Goal: Transaction & Acquisition: Purchase product/service

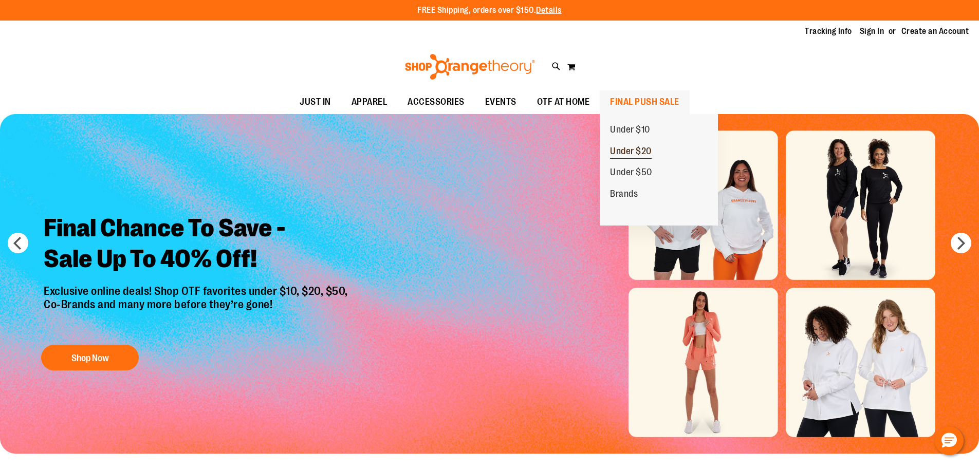
type input "**********"
click at [621, 149] on span "Under $20" at bounding box center [631, 152] width 42 height 13
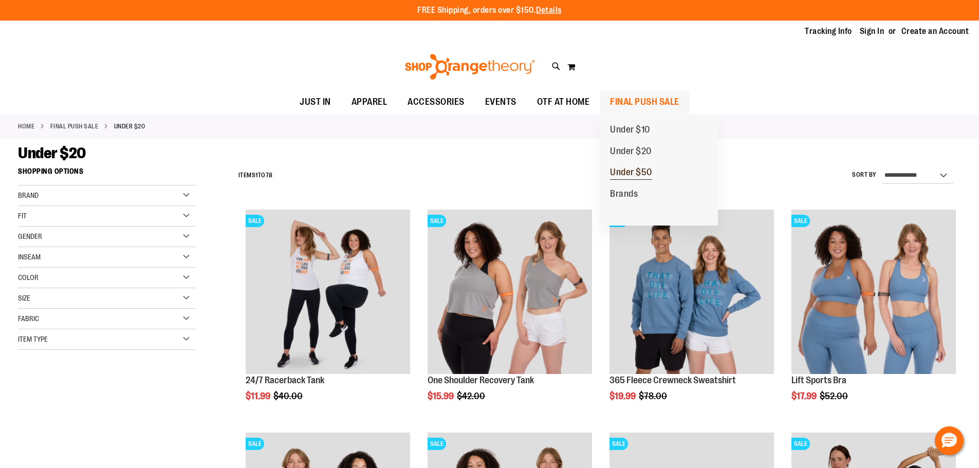
type input "**********"
click at [644, 171] on span "Under $50" at bounding box center [631, 173] width 42 height 13
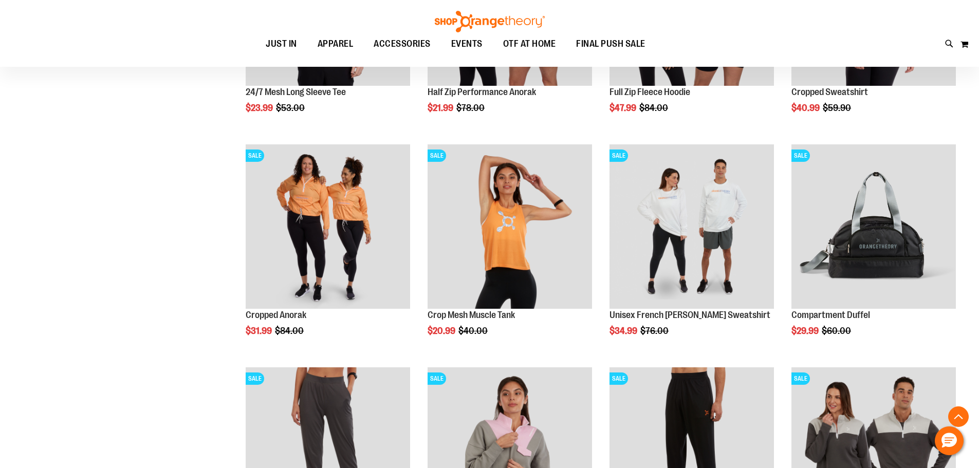
scroll to position [308, 0]
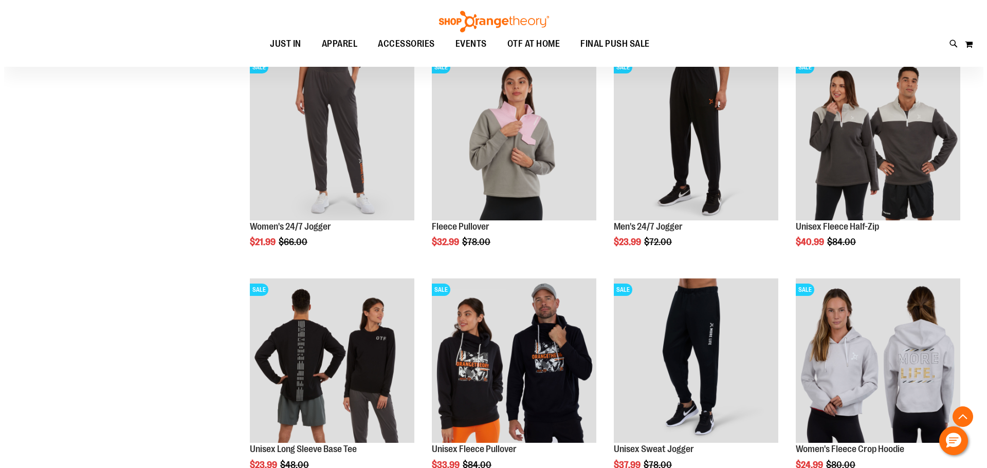
scroll to position [719, 0]
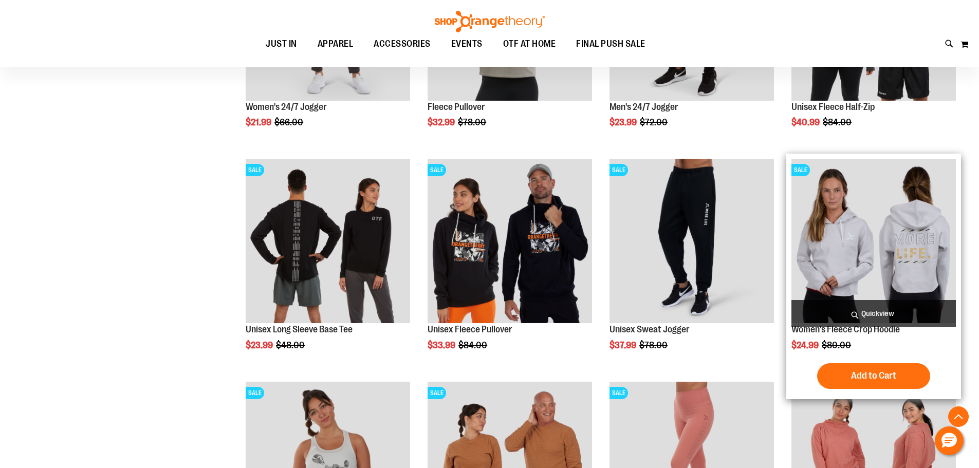
type input "**********"
click at [883, 248] on img "product" at bounding box center [874, 241] width 164 height 164
click at [877, 309] on span "Quickview" at bounding box center [874, 313] width 164 height 27
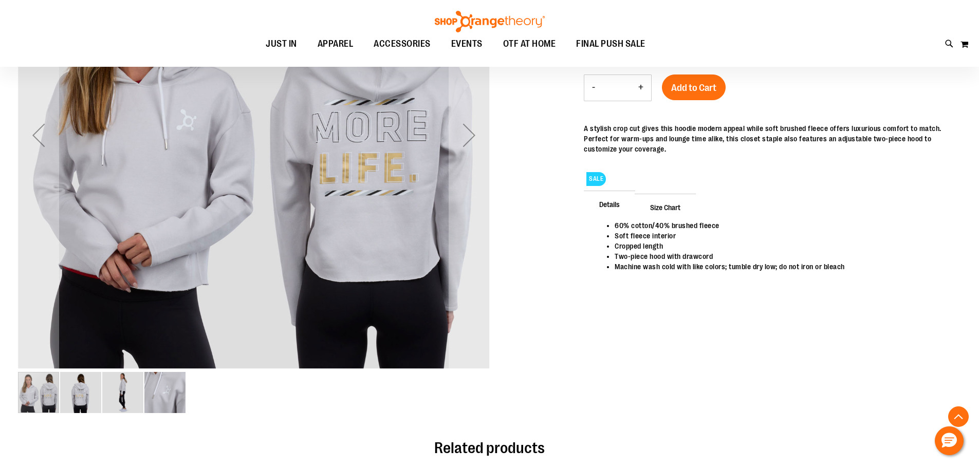
scroll to position [154, 0]
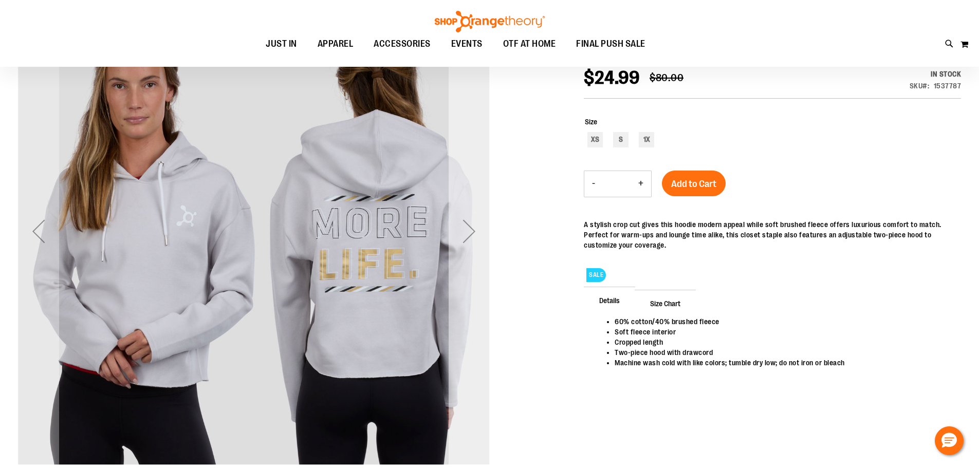
type input "**********"
click at [466, 230] on div "Next" at bounding box center [469, 231] width 41 height 41
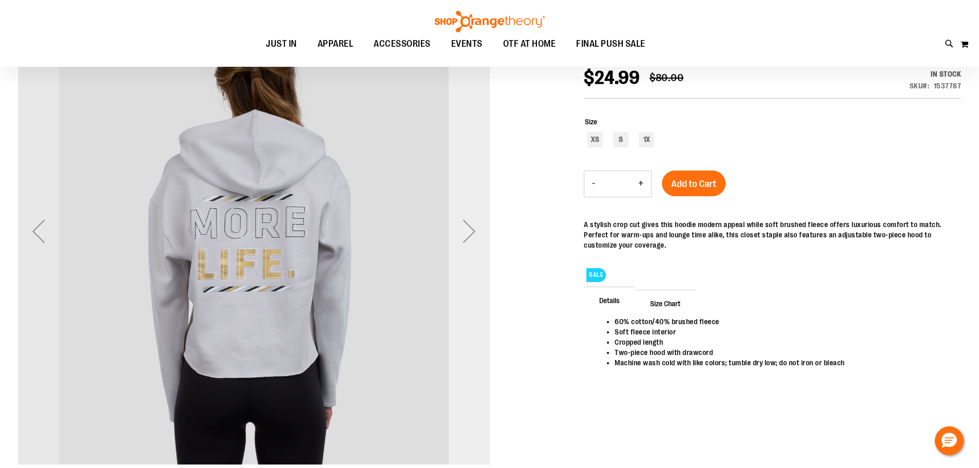
click at [466, 230] on div "Next" at bounding box center [469, 231] width 41 height 41
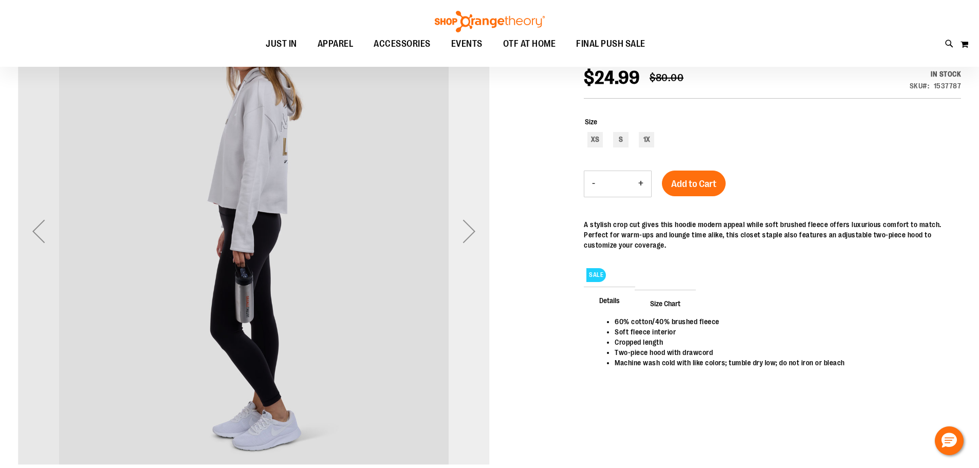
click at [467, 221] on div "Next" at bounding box center [469, 231] width 41 height 41
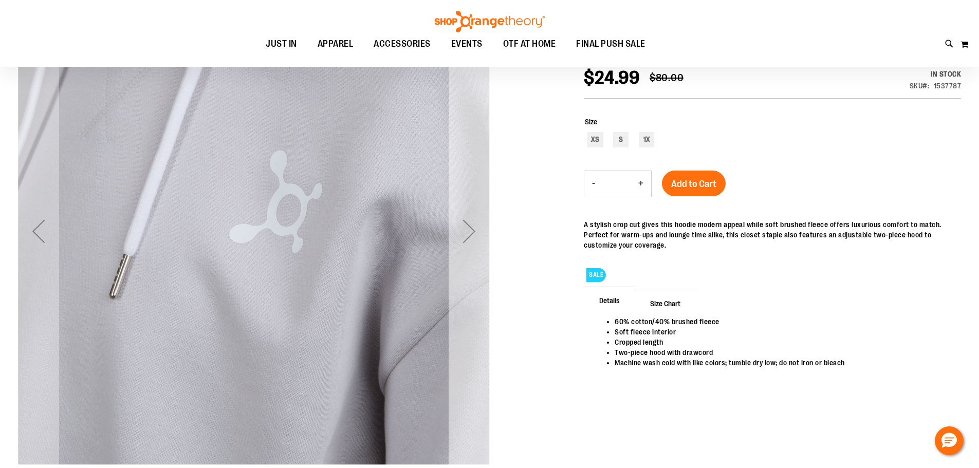
click at [467, 221] on div "Next" at bounding box center [469, 231] width 41 height 41
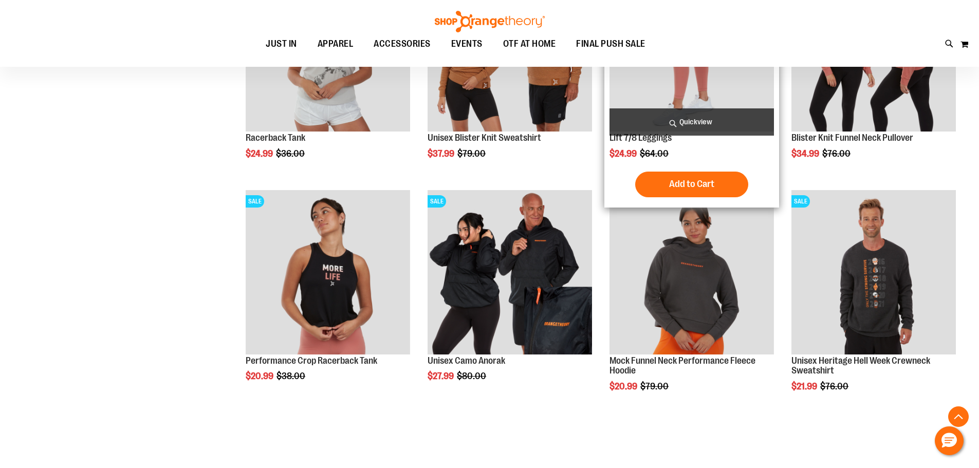
scroll to position [200, 0]
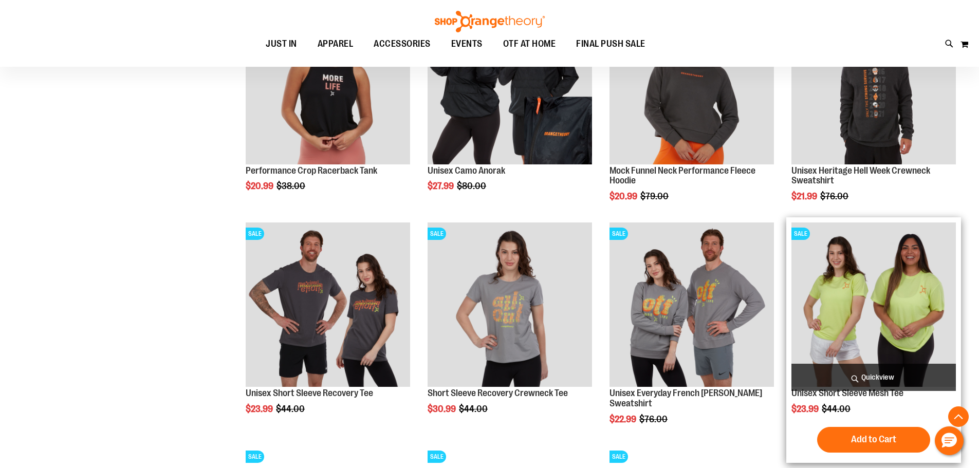
scroll to position [668, 0]
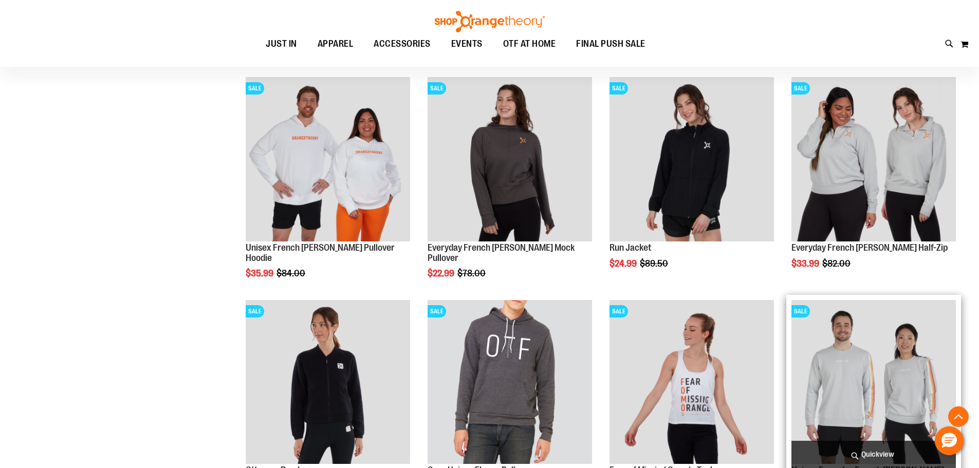
scroll to position [873, 0]
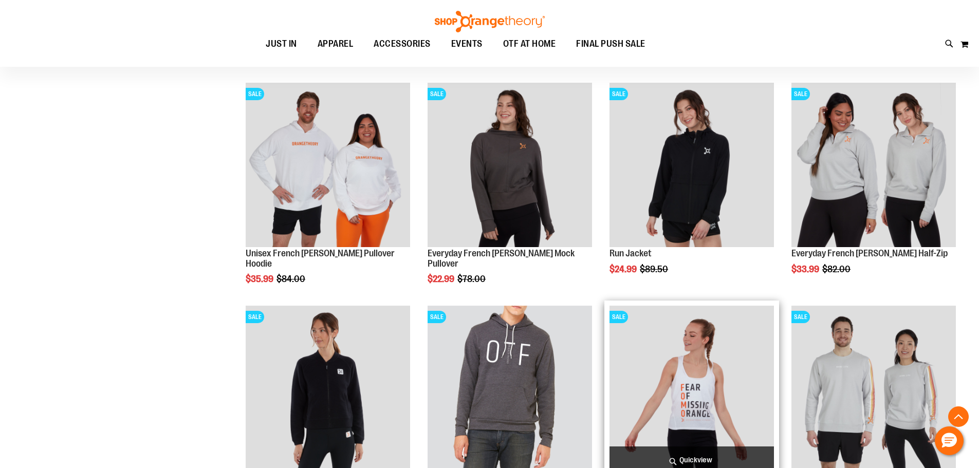
scroll to position [1028, 0]
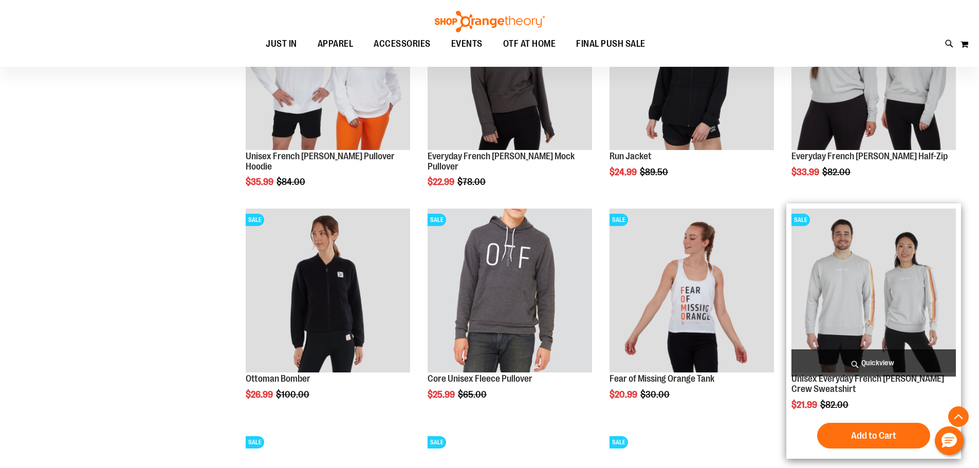
type input "**********"
click at [891, 285] on img "product" at bounding box center [874, 291] width 164 height 164
click at [864, 282] on img "product" at bounding box center [874, 291] width 164 height 164
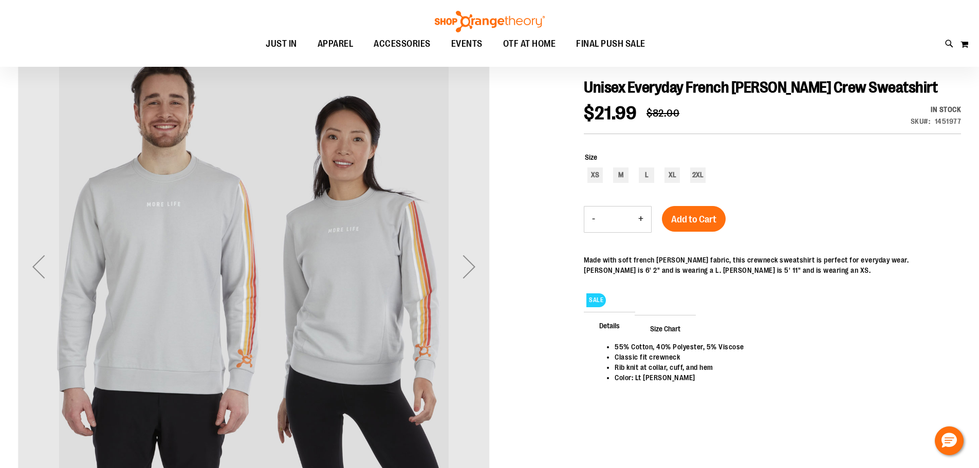
scroll to position [102, 0]
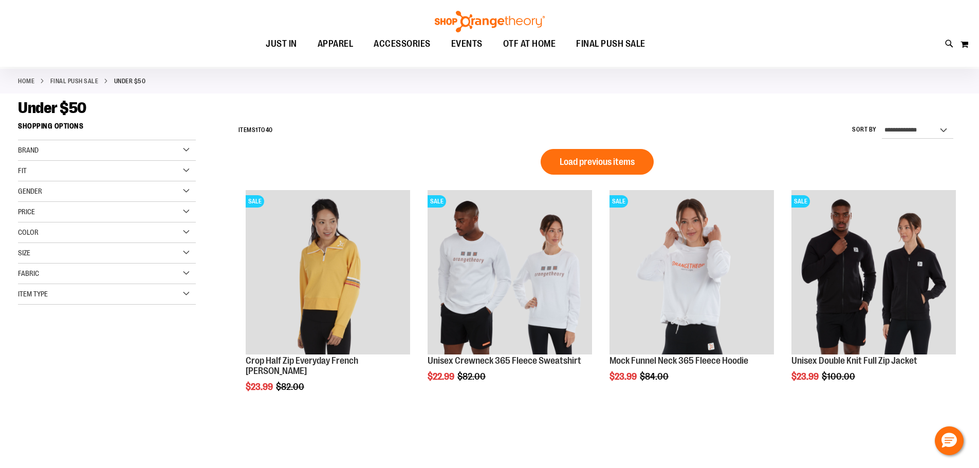
scroll to position [38, 0]
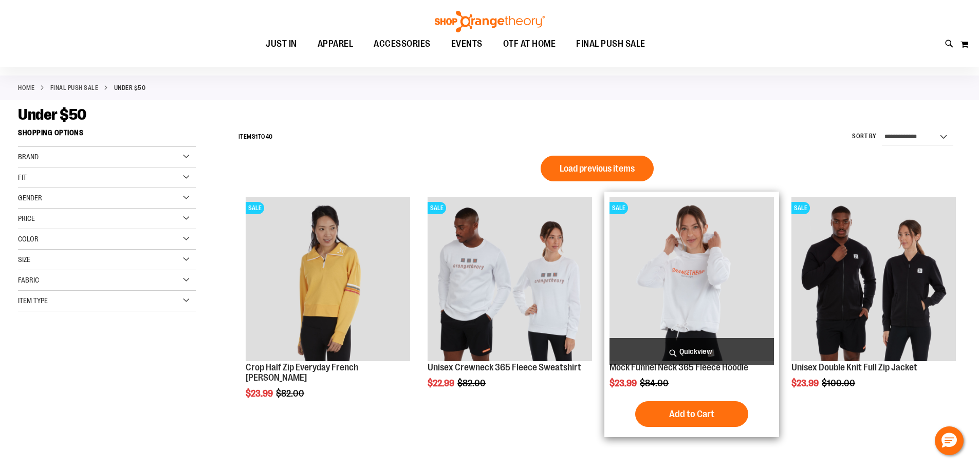
type input "**********"
click at [681, 290] on img "product" at bounding box center [692, 279] width 164 height 164
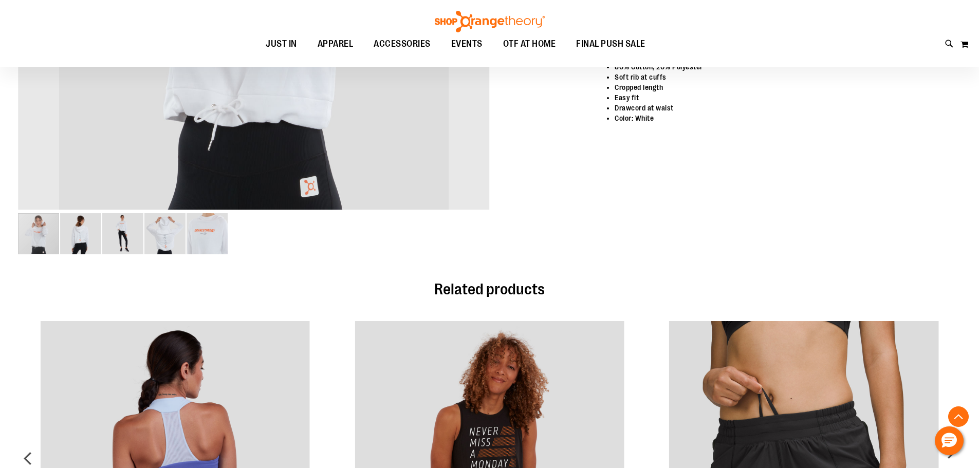
scroll to position [411, 0]
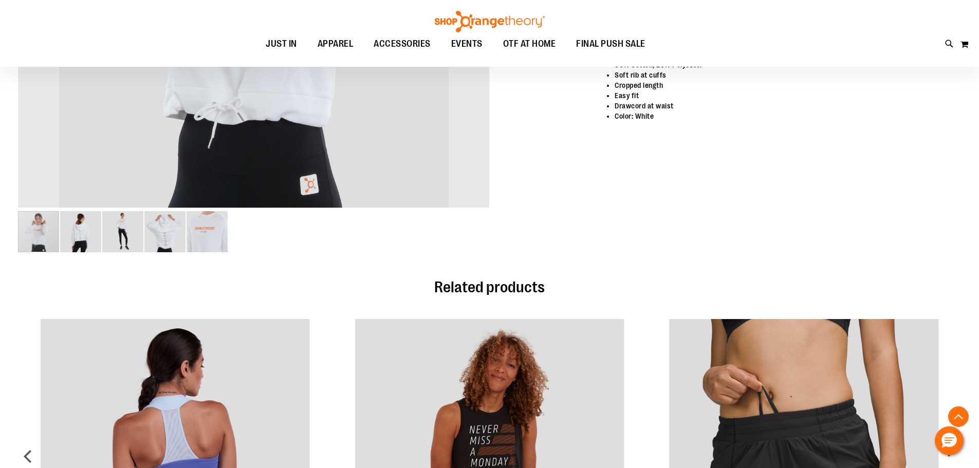
click at [36, 237] on div "carousel" at bounding box center [38, 231] width 41 height 41
click at [75, 235] on img "image 2 of 5" at bounding box center [80, 231] width 41 height 41
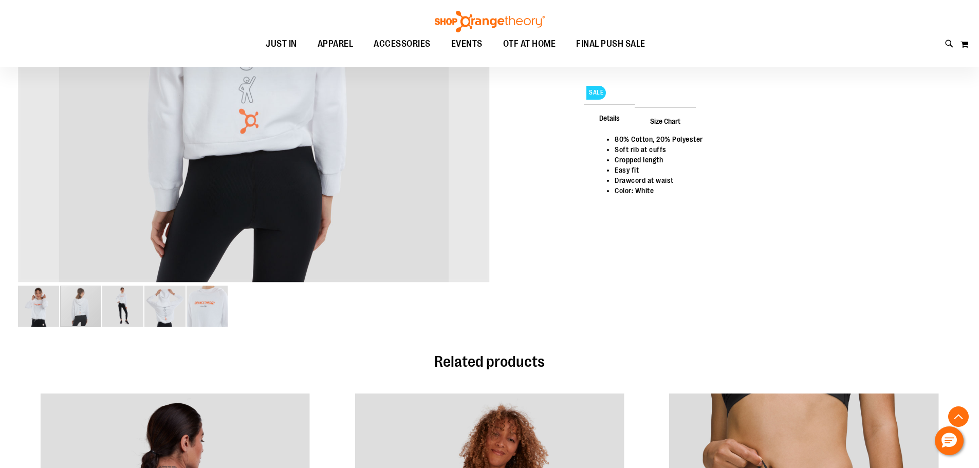
scroll to position [359, 0]
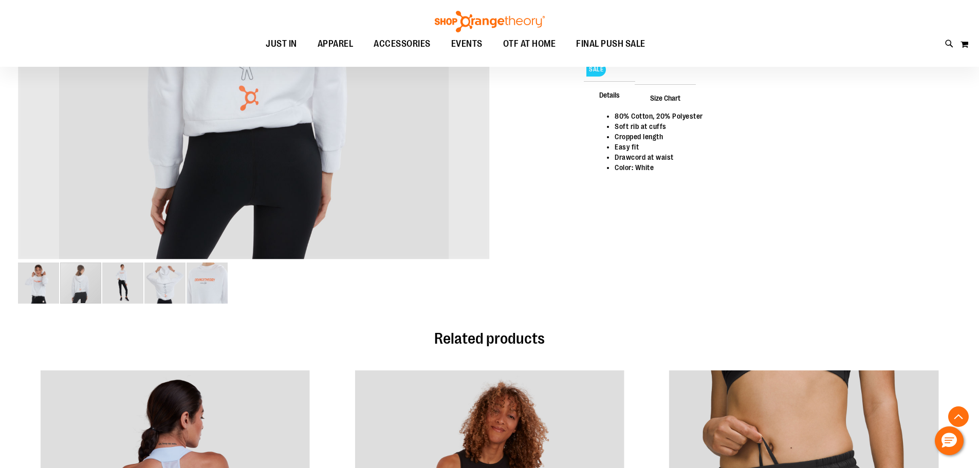
click at [120, 288] on img "image 3 of 5" at bounding box center [122, 283] width 41 height 41
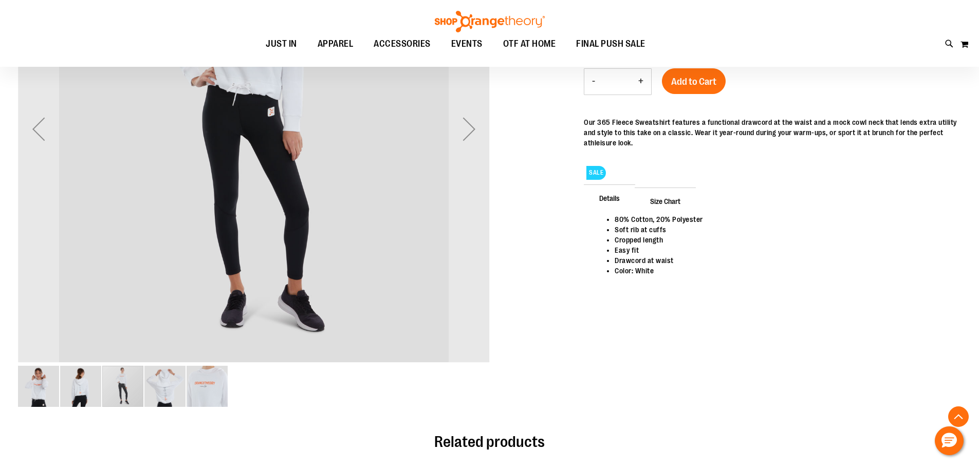
scroll to position [257, 0]
click at [171, 393] on img "image 4 of 5" at bounding box center [164, 385] width 41 height 41
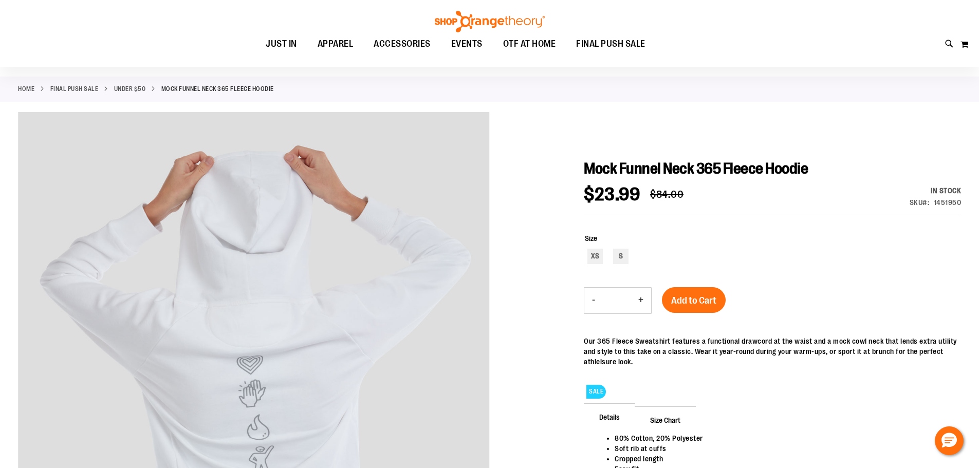
scroll to position [205, 0]
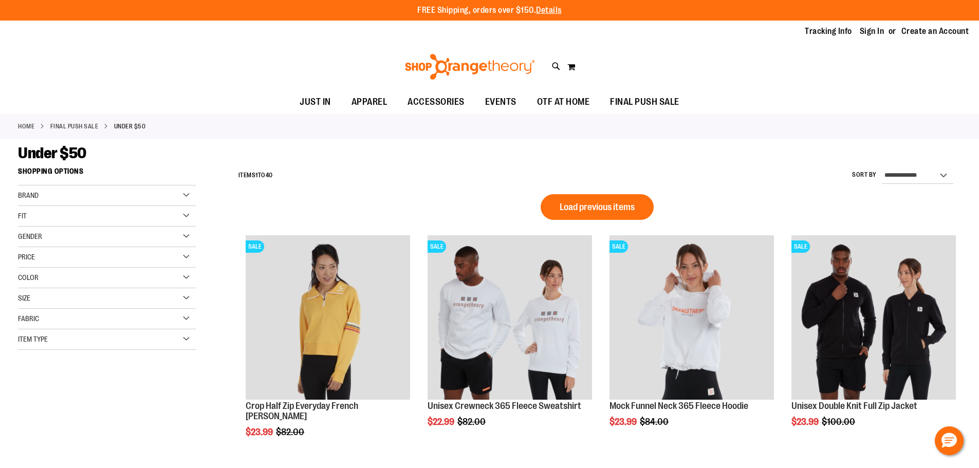
type input "**********"
click at [53, 262] on div "Price" at bounding box center [107, 257] width 178 height 21
click at [72, 341] on div "Size" at bounding box center [107, 338] width 178 height 21
click at [70, 361] on div "M" at bounding box center [69, 363] width 15 height 15
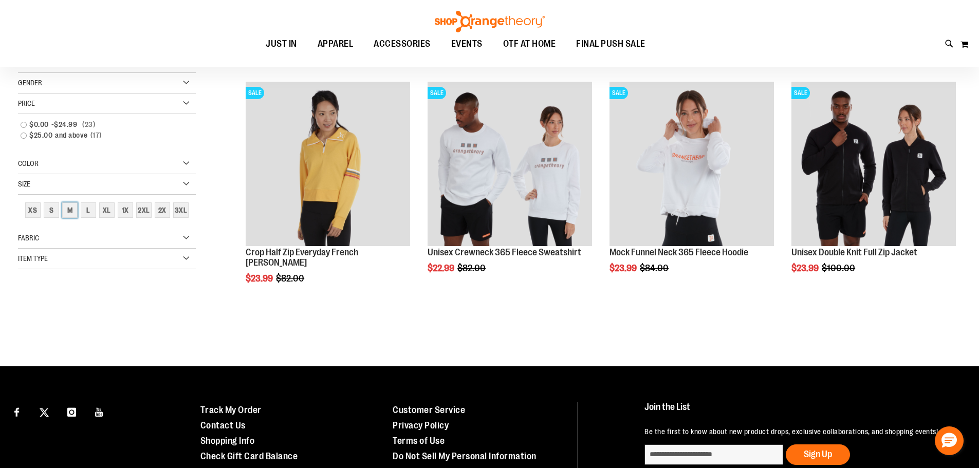
scroll to position [162, 0]
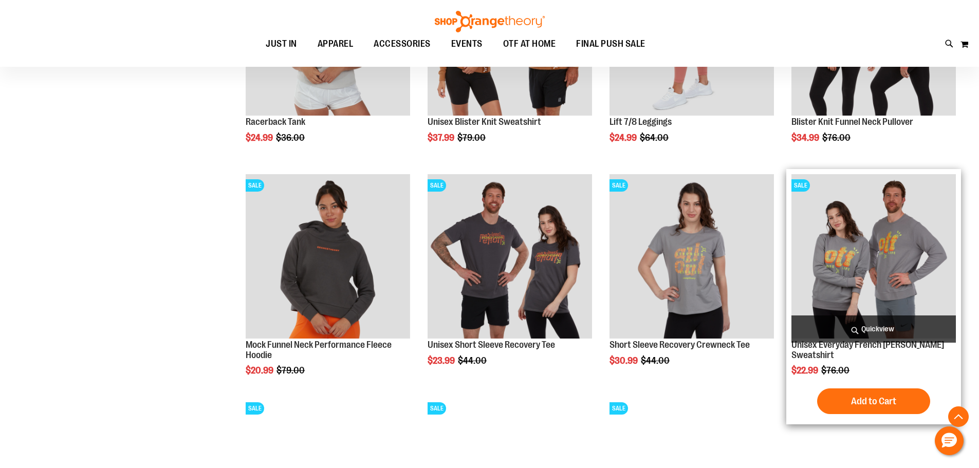
scroll to position [985, 0]
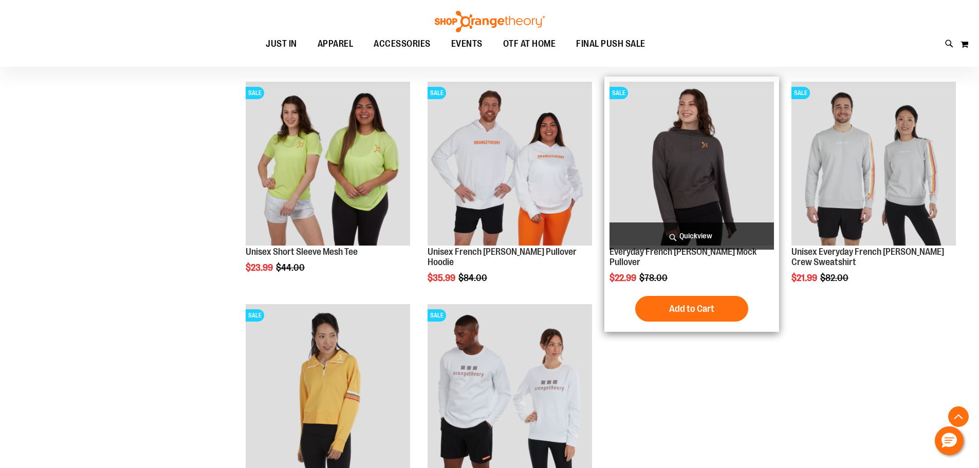
scroll to position [1242, 0]
